Goal: Task Accomplishment & Management: Use online tool/utility

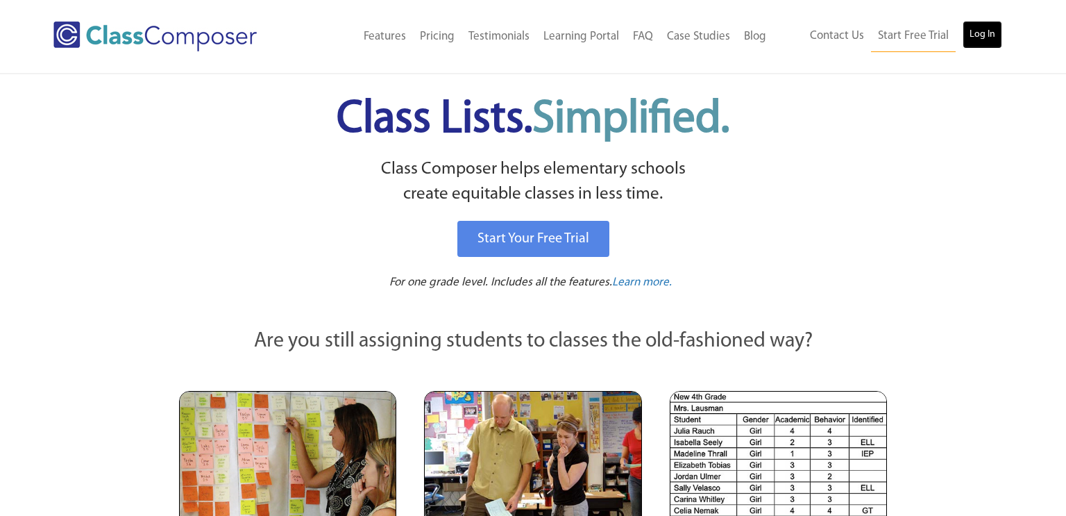
click at [981, 33] on link "Log In" at bounding box center [983, 35] width 40 height 28
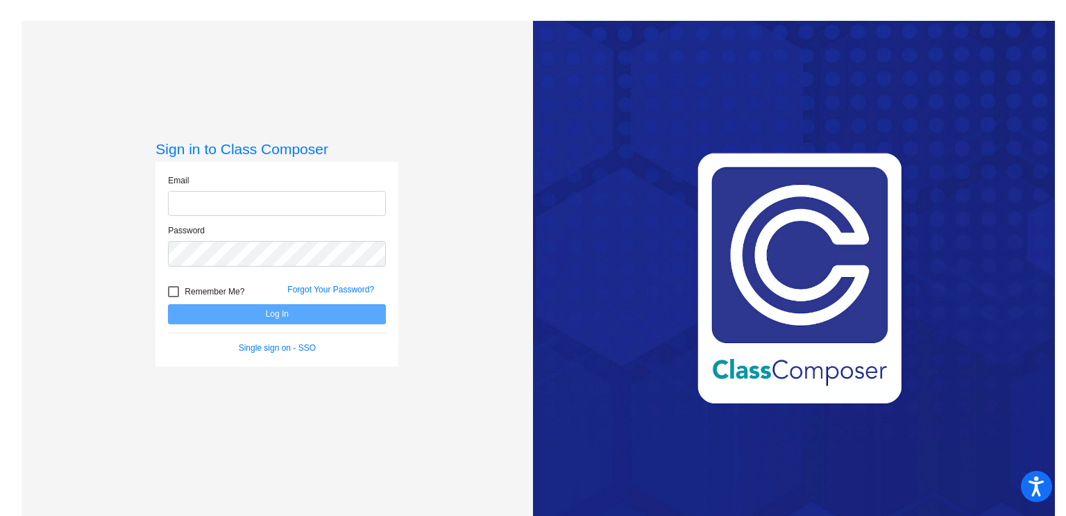
type input "[EMAIL_ADDRESS][DOMAIN_NAME]"
click at [237, 315] on button "Log In" at bounding box center [277, 314] width 218 height 20
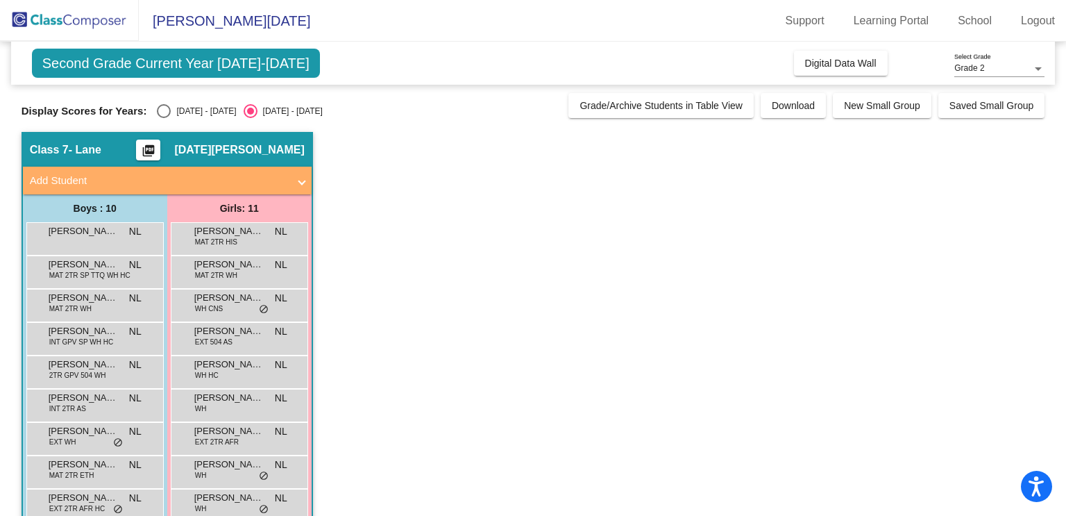
click at [237, 315] on div "[PERSON_NAME] CNS NL lock do_not_disturb_alt" at bounding box center [239, 303] width 133 height 28
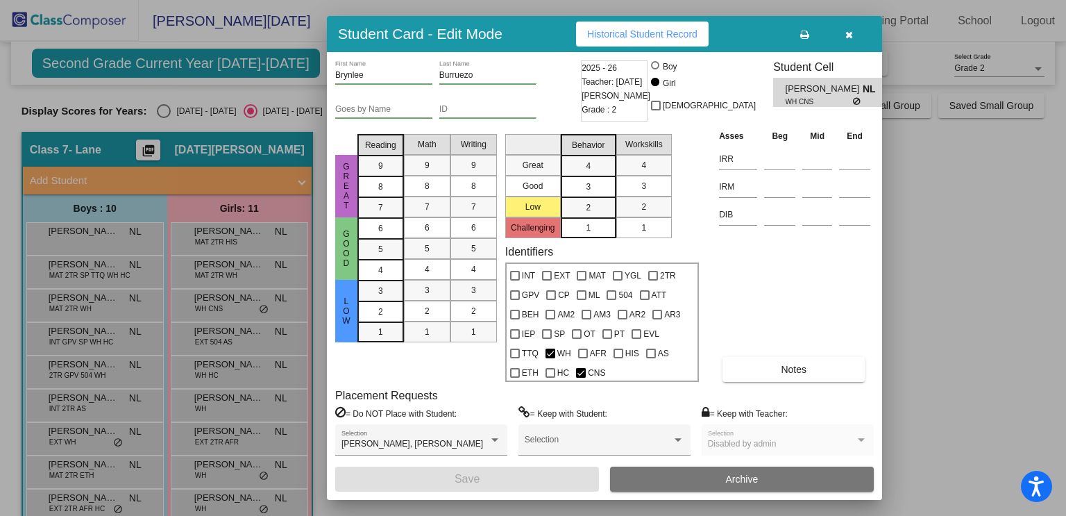
click at [849, 33] on icon "button" at bounding box center [849, 35] width 8 height 10
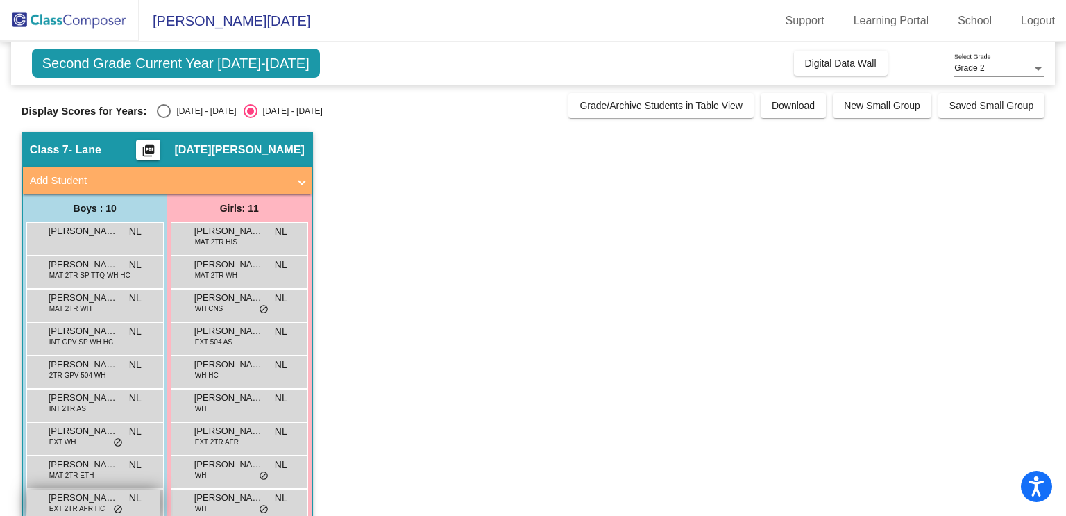
click at [85, 496] on span "[PERSON_NAME]" at bounding box center [83, 498] width 69 height 14
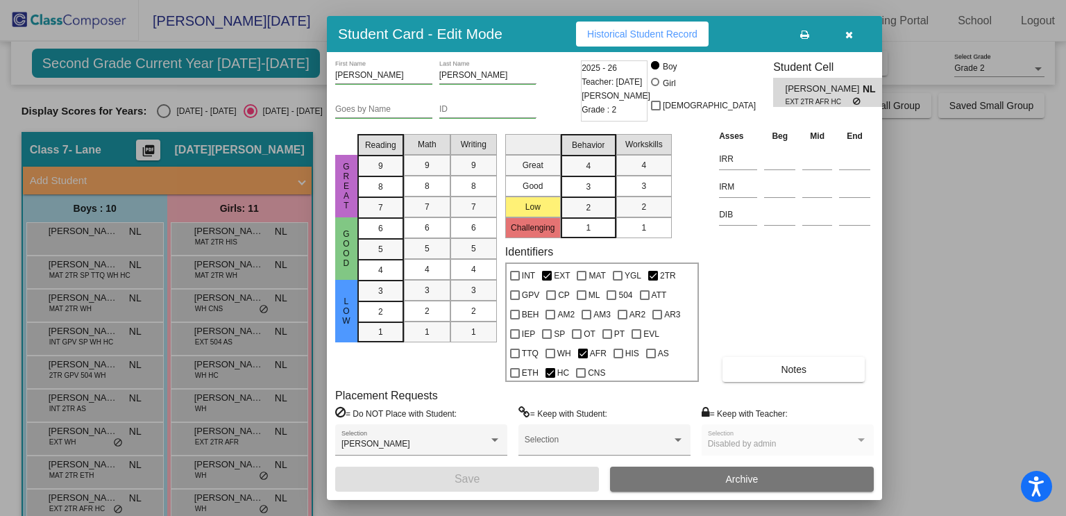
click at [768, 382] on div "[PERSON_NAME] First Name [PERSON_NAME] Last Name Goes by Name ID 2025 - 26 Teac…" at bounding box center [604, 275] width 539 height 431
click at [775, 377] on button "Notes" at bounding box center [794, 369] width 142 height 25
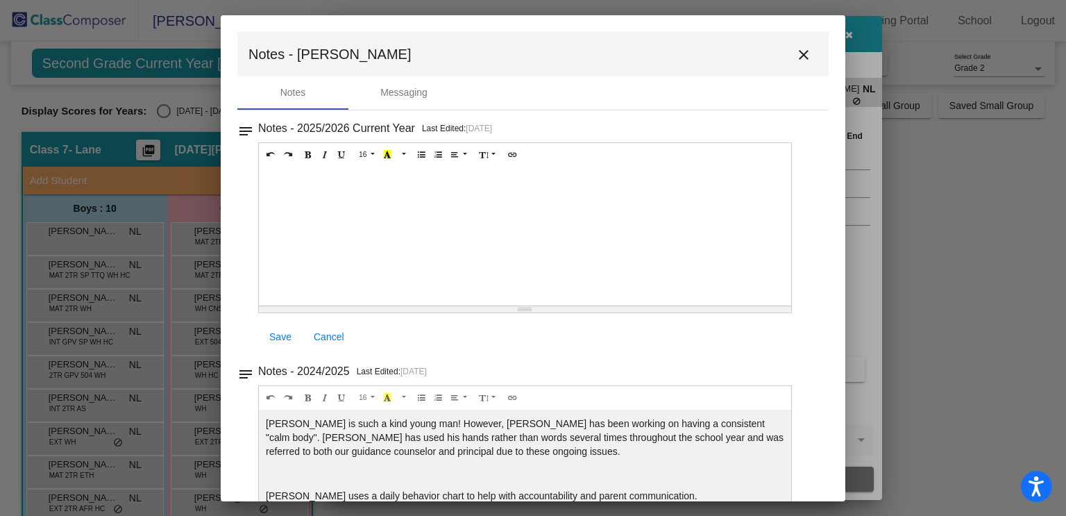
scroll to position [69, 0]
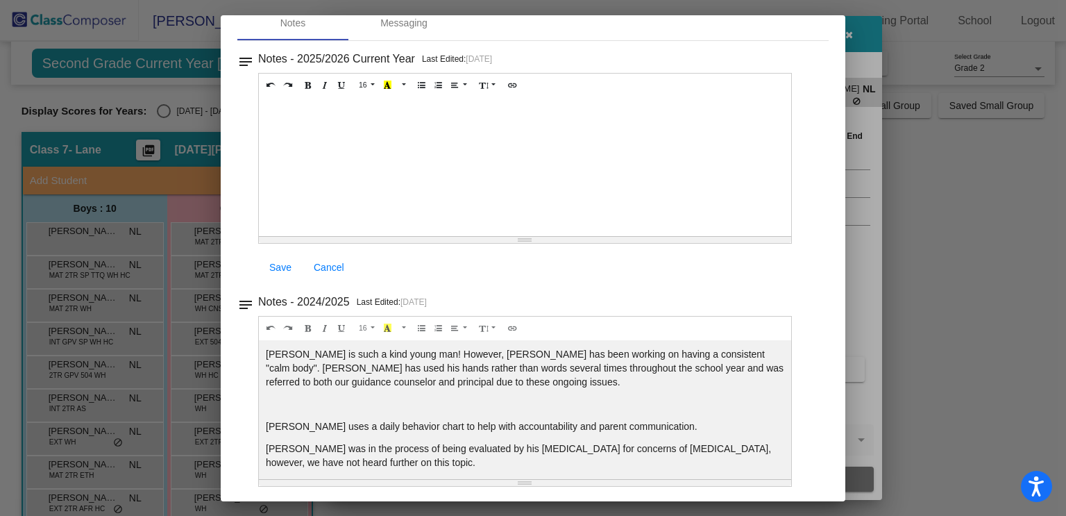
click at [860, 39] on div at bounding box center [533, 258] width 1066 height 516
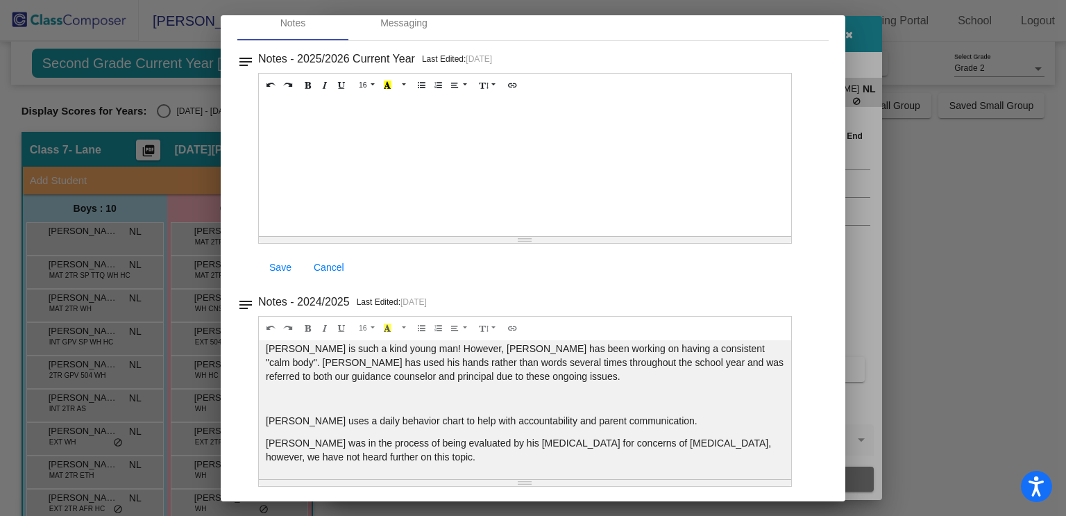
click at [853, 34] on div at bounding box center [533, 258] width 1066 height 516
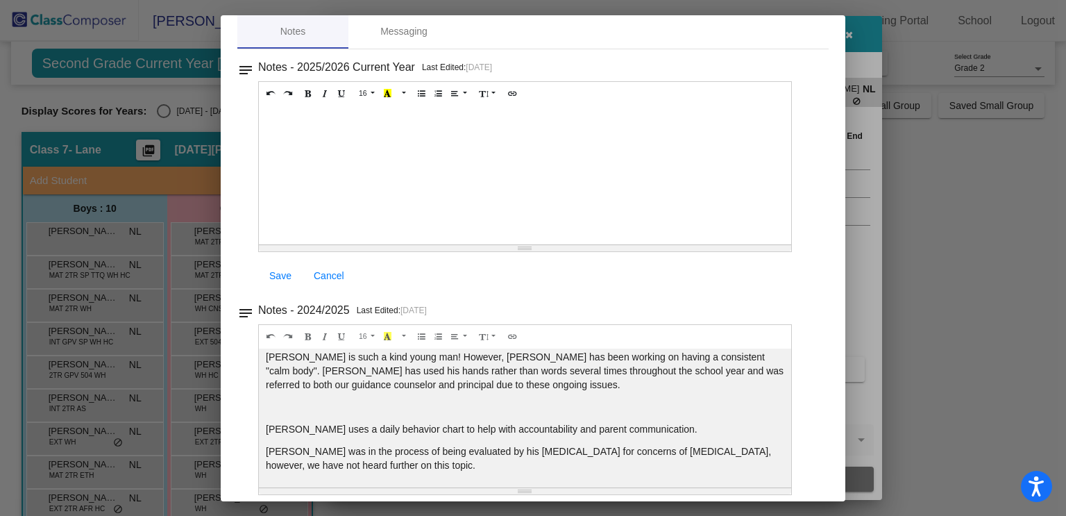
click at [853, 34] on div at bounding box center [533, 258] width 1066 height 516
click at [945, 104] on div at bounding box center [533, 258] width 1066 height 516
click at [854, 35] on div at bounding box center [533, 258] width 1066 height 516
click at [852, 34] on div at bounding box center [533, 258] width 1066 height 516
